Goal: Browse casually

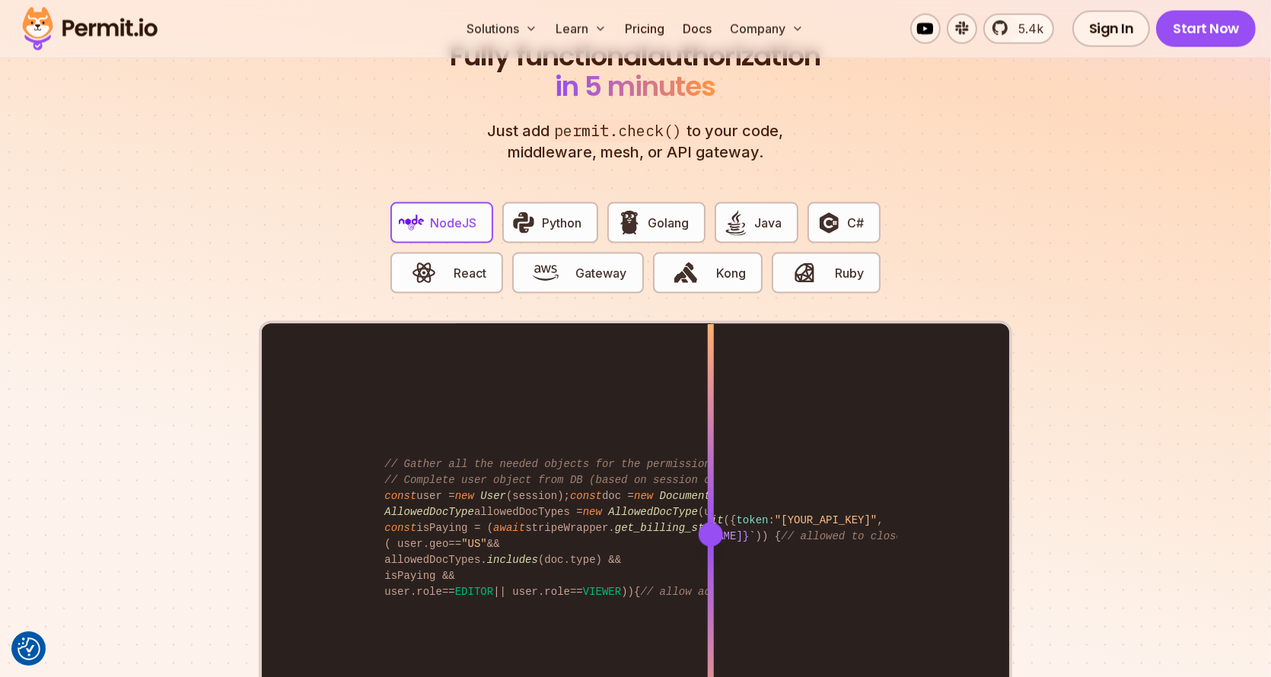
scroll to position [3121, 0]
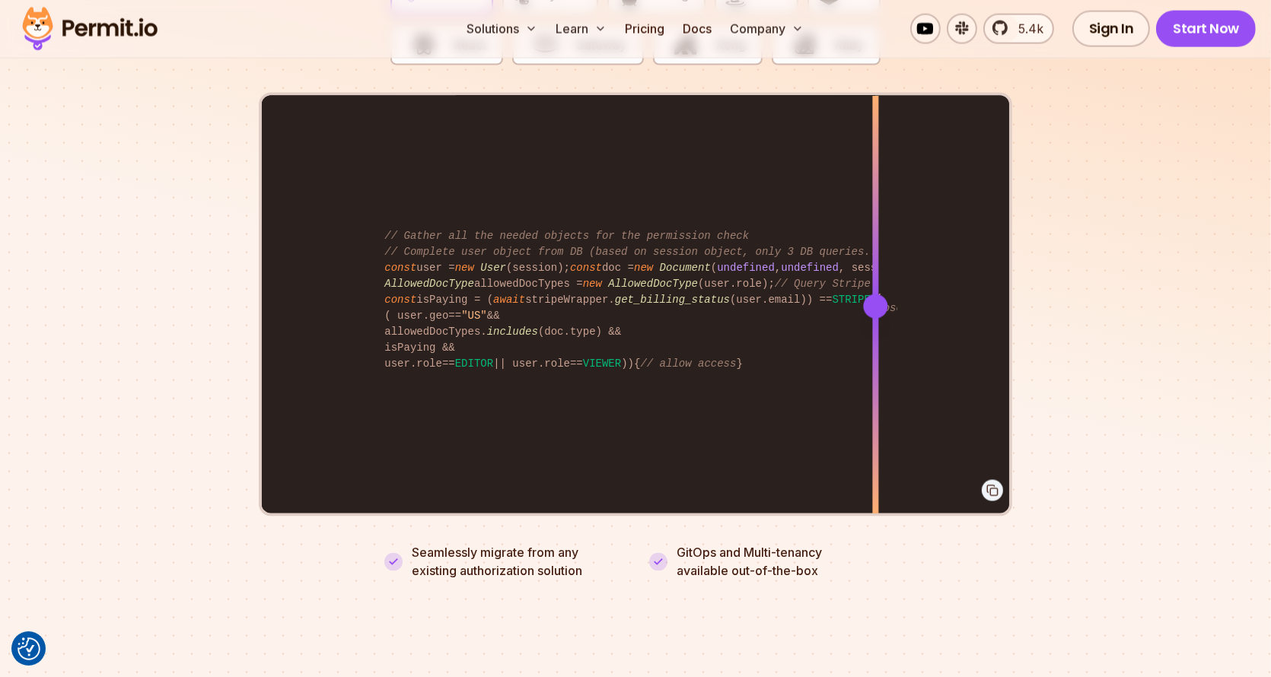
drag, startPoint x: 716, startPoint y: 286, endPoint x: 875, endPoint y: 339, distance: 168.3
click at [875, 339] on div at bounding box center [875, 306] width 6 height 420
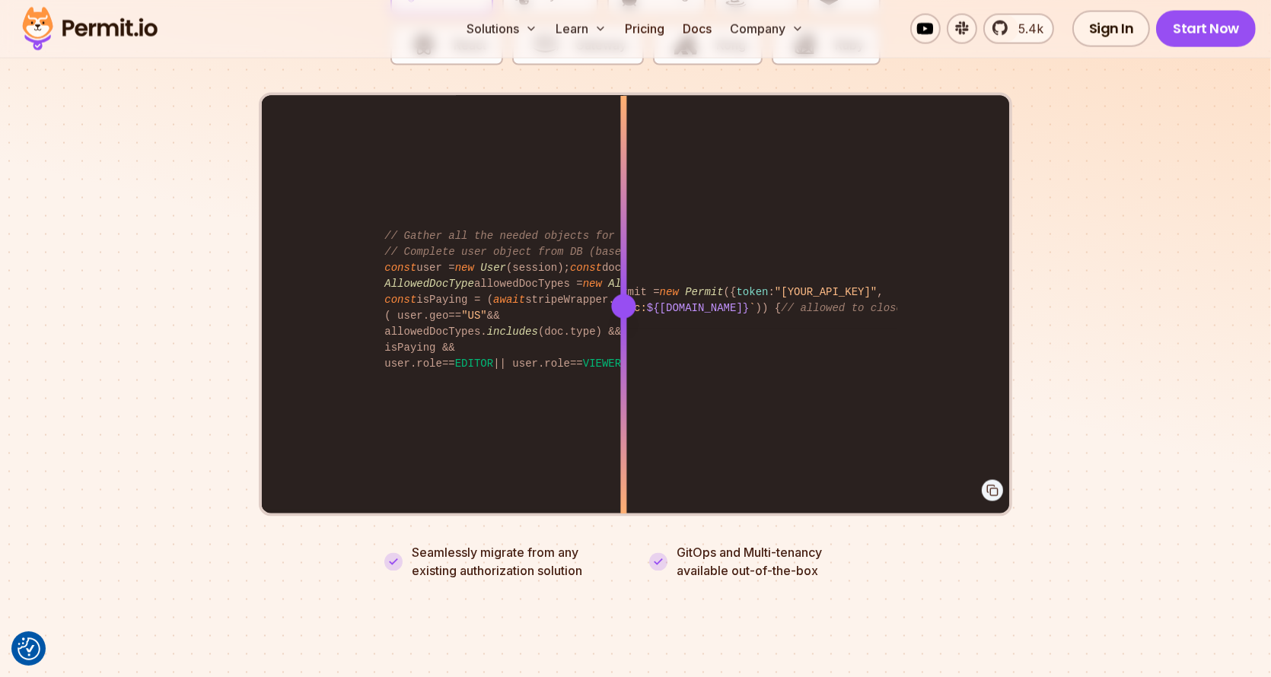
drag, startPoint x: 886, startPoint y: 288, endPoint x: 596, endPoint y: 331, distance: 293.1
click at [620, 331] on div at bounding box center [623, 306] width 6 height 420
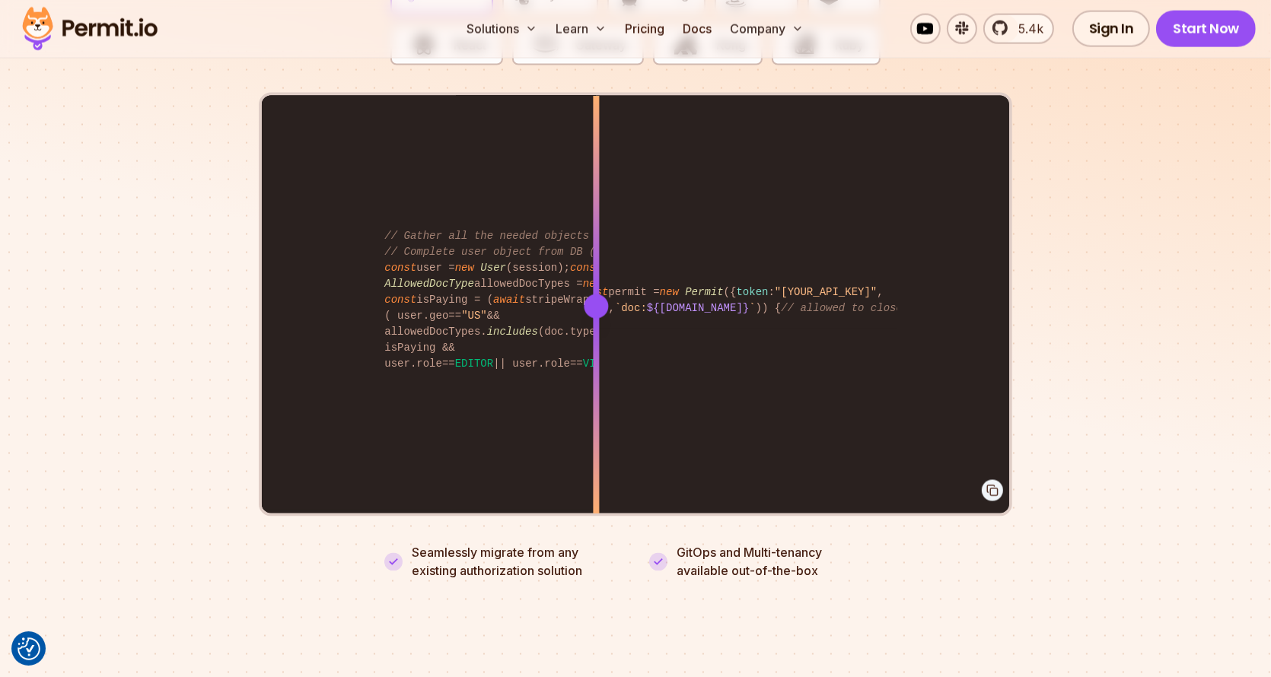
click at [1085, 285] on section "Fully functional authorization in 5 minutes Just add permit.check() to your cod…" at bounding box center [635, 178] width 1271 height 951
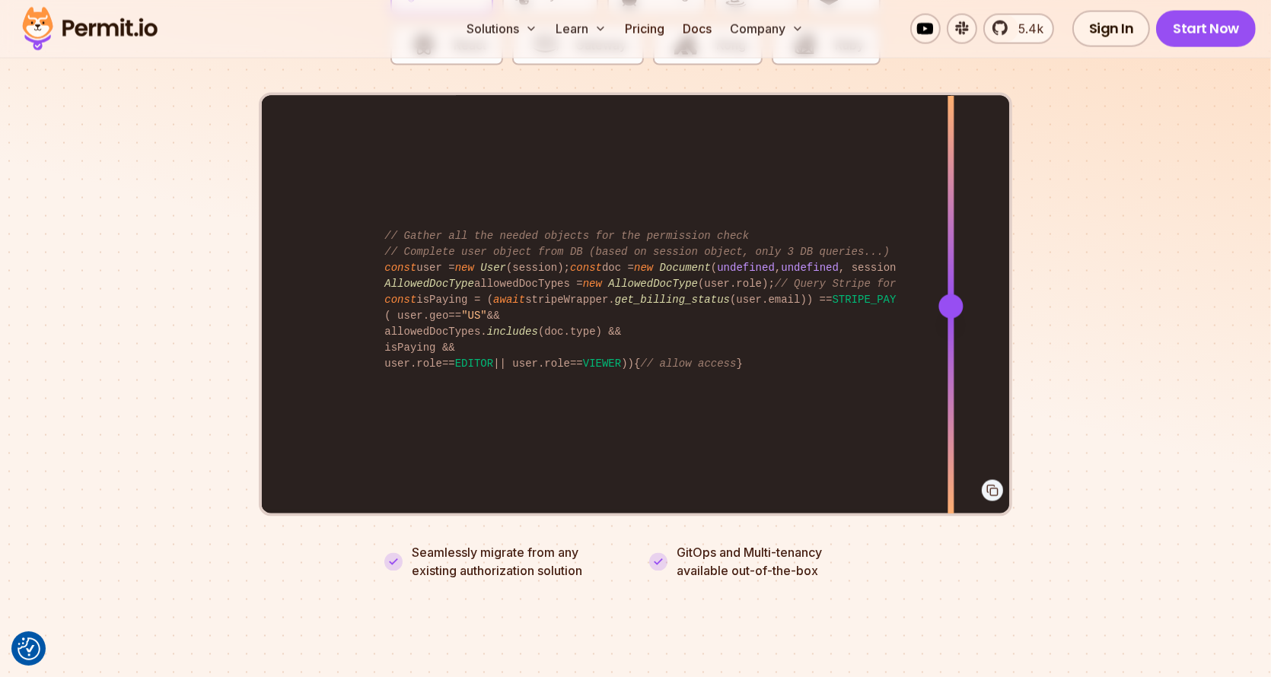
drag, startPoint x: 595, startPoint y: 288, endPoint x: 951, endPoint y: 243, distance: 358.4
click at [951, 243] on div at bounding box center [951, 306] width 6 height 420
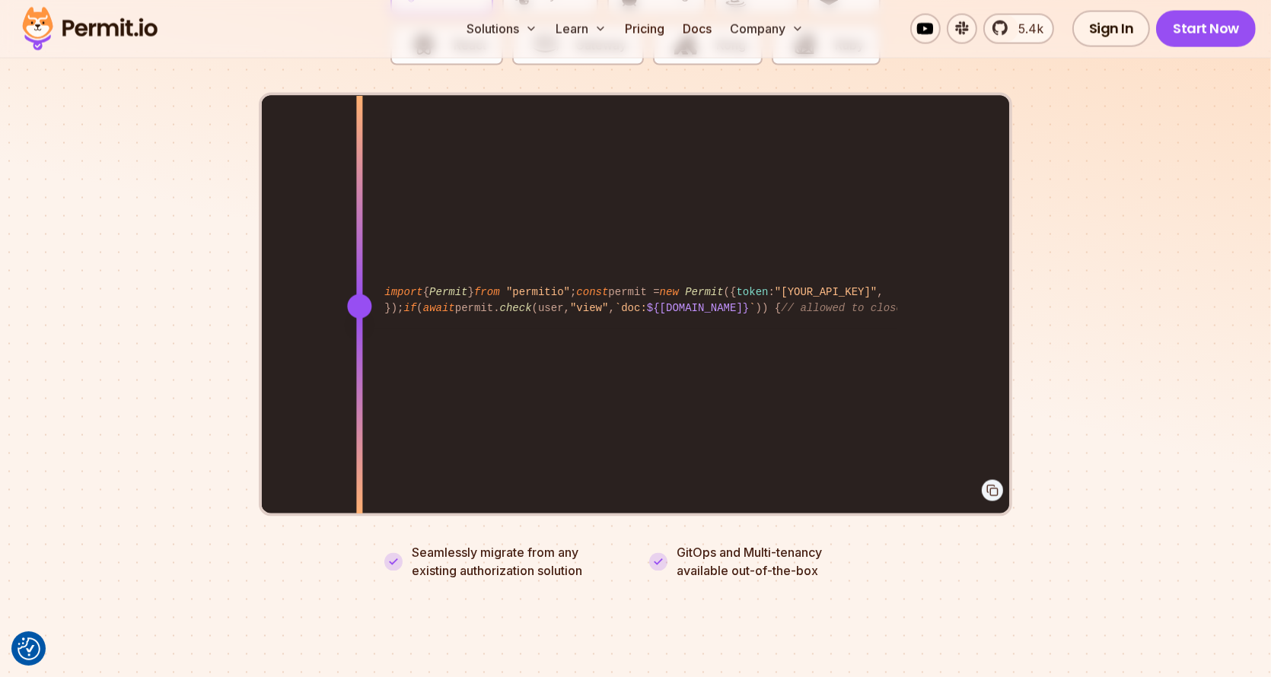
drag, startPoint x: 951, startPoint y: 301, endPoint x: 359, endPoint y: 314, distance: 592.4
click at [359, 314] on div at bounding box center [359, 412] width 6 height 210
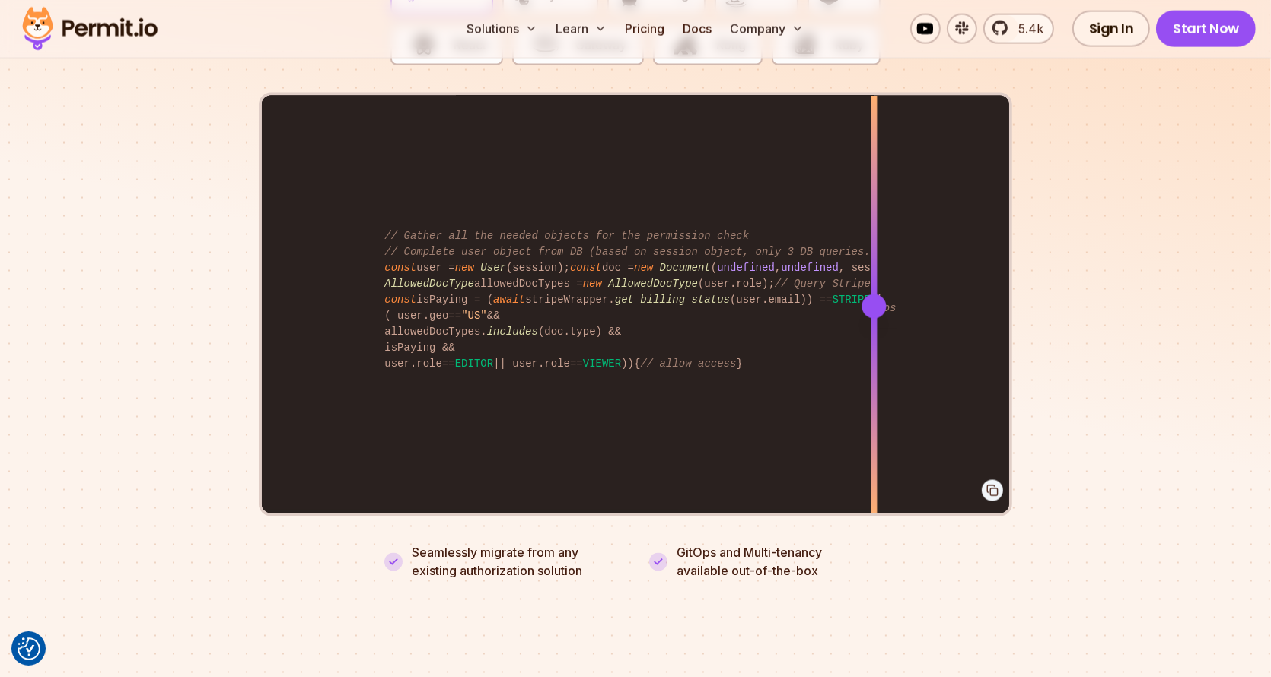
drag, startPoint x: 361, startPoint y: 304, endPoint x: 874, endPoint y: 250, distance: 515.8
click at [874, 250] on div at bounding box center [874, 306] width 6 height 420
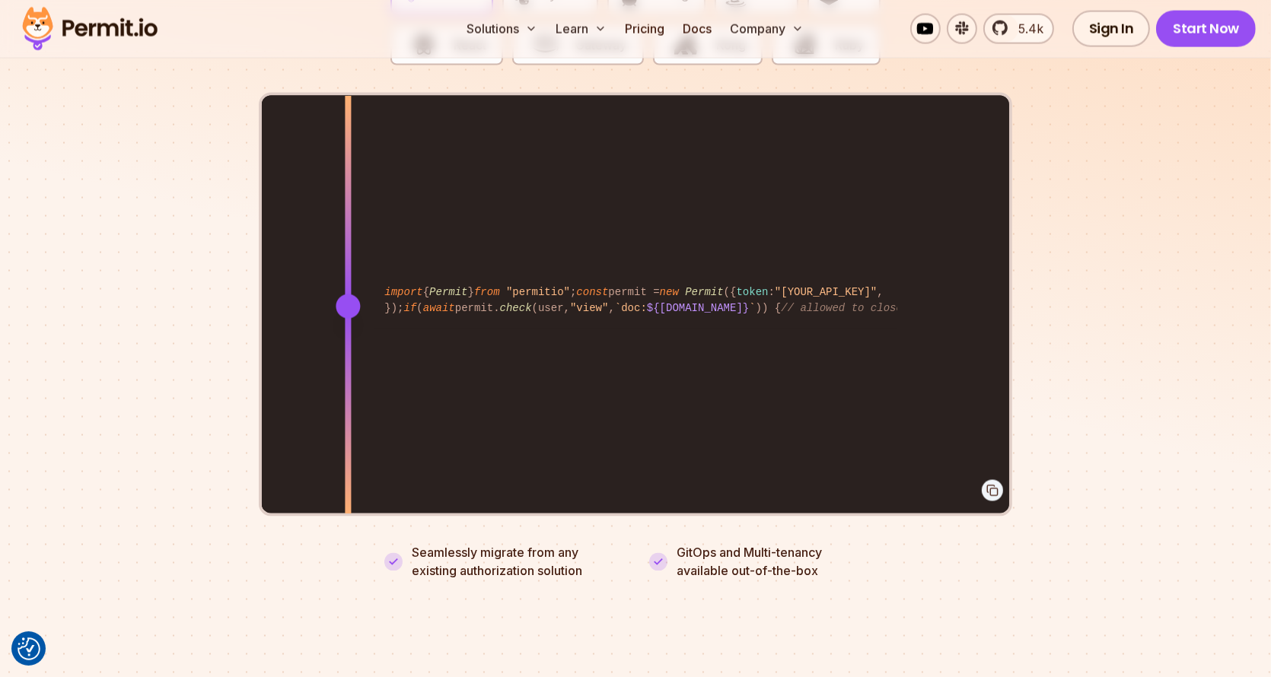
drag, startPoint x: 874, startPoint y: 292, endPoint x: 348, endPoint y: 316, distance: 526.5
click at [348, 316] on div at bounding box center [348, 306] width 6 height 420
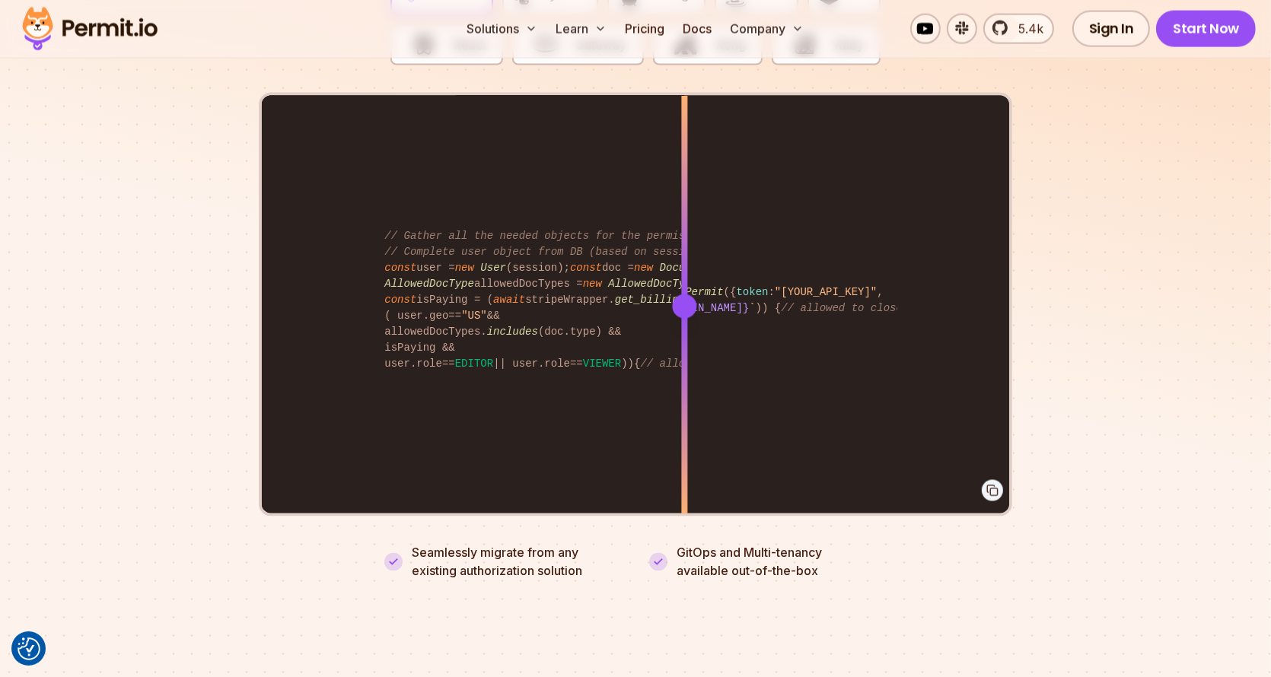
drag, startPoint x: 365, startPoint y: 299, endPoint x: 684, endPoint y: 285, distance: 319.3
click at [684, 295] on div at bounding box center [684, 307] width 24 height 24
